Goal: Information Seeking & Learning: Learn about a topic

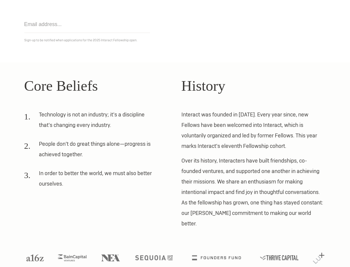
scroll to position [106, 0]
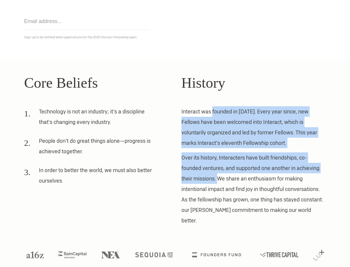
drag, startPoint x: 212, startPoint y: 109, endPoint x: 218, endPoint y: 185, distance: 76.8
click at [218, 185] on div "History Interact was founded in [DATE]. Every year since, new Fellows have been…" at bounding box center [253, 149] width 145 height 154
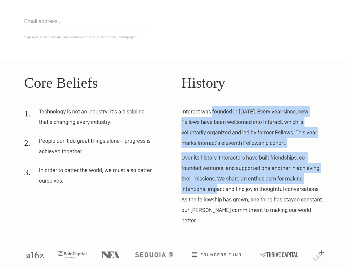
click at [218, 185] on p "Over its history, Interacters have built friendships, co-founded ventures, and …" at bounding box center [253, 188] width 145 height 73
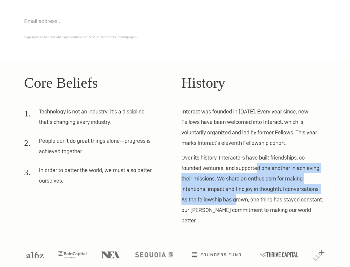
drag, startPoint x: 235, startPoint y: 203, endPoint x: 256, endPoint y: 163, distance: 45.4
click at [256, 163] on p "Over its history, Interacters have built friendships, co-founded ventures, and …" at bounding box center [253, 188] width 145 height 73
